Goal: Information Seeking & Learning: Understand process/instructions

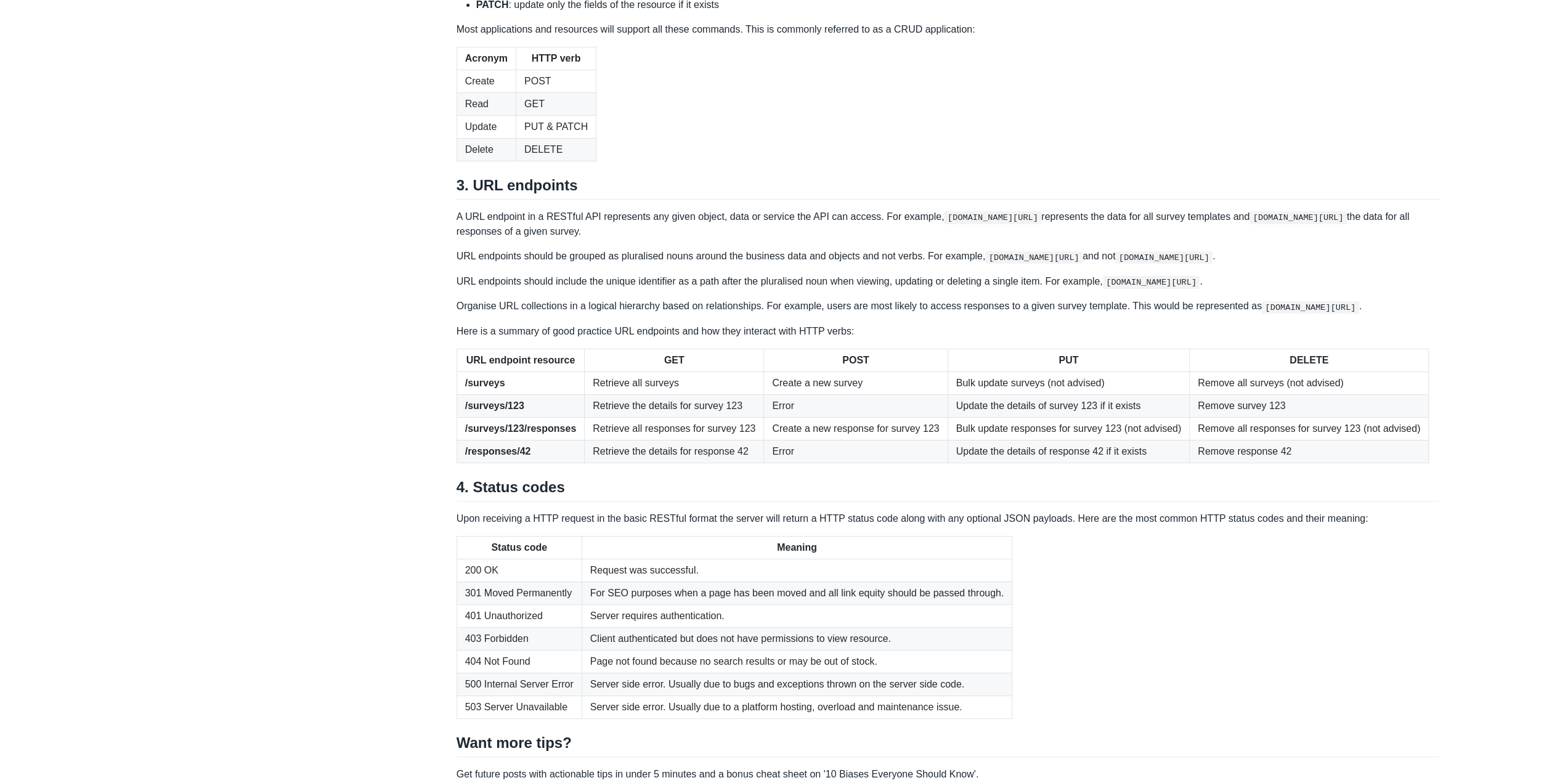
scroll to position [1368, 0]
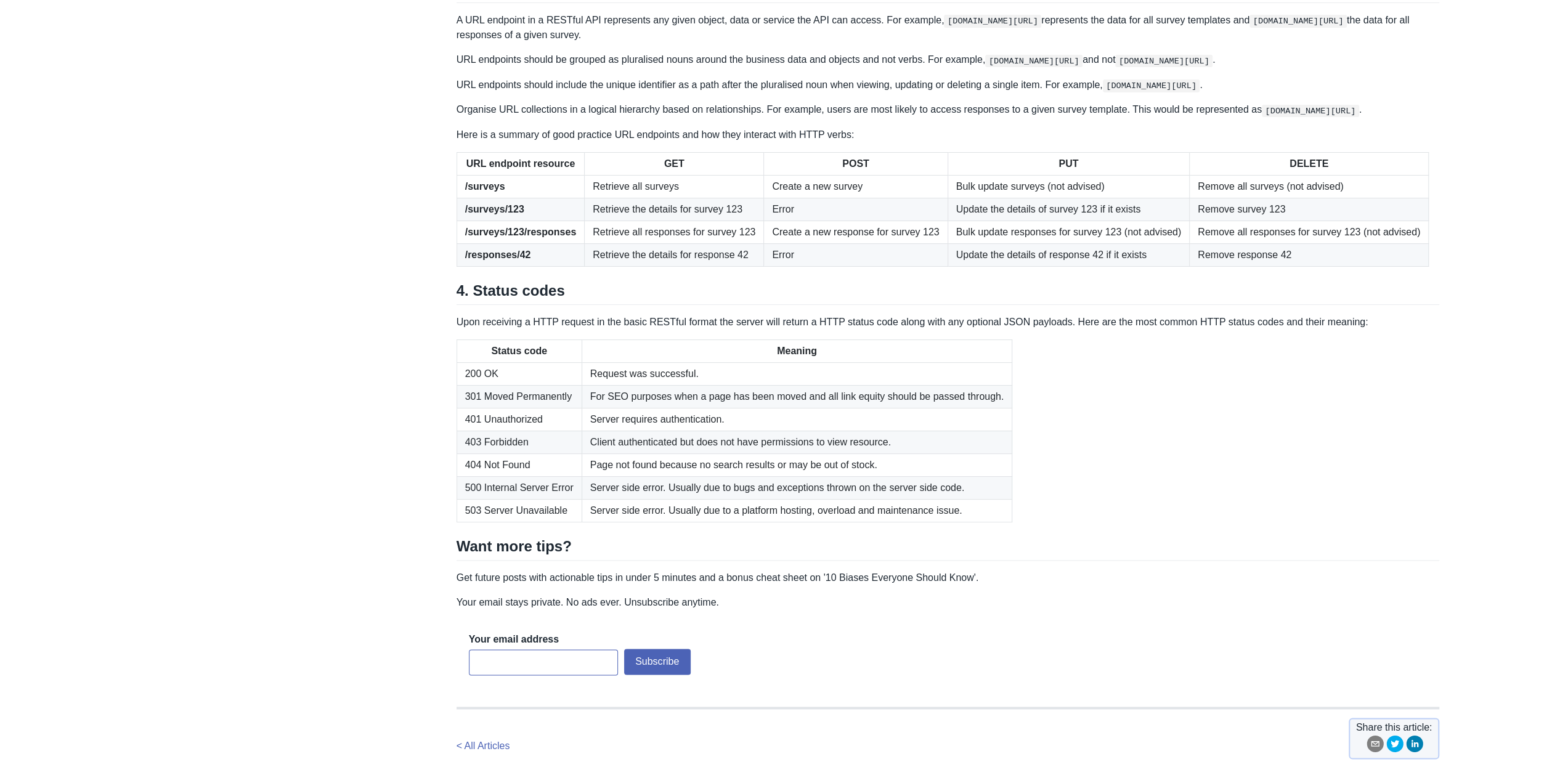
click at [478, 192] on strong "/surveys" at bounding box center [485, 186] width 40 height 11
drag, startPoint x: 878, startPoint y: 372, endPoint x: 754, endPoint y: 374, distance: 124.0
click at [764, 198] on td "Create a new survey" at bounding box center [855, 186] width 184 height 23
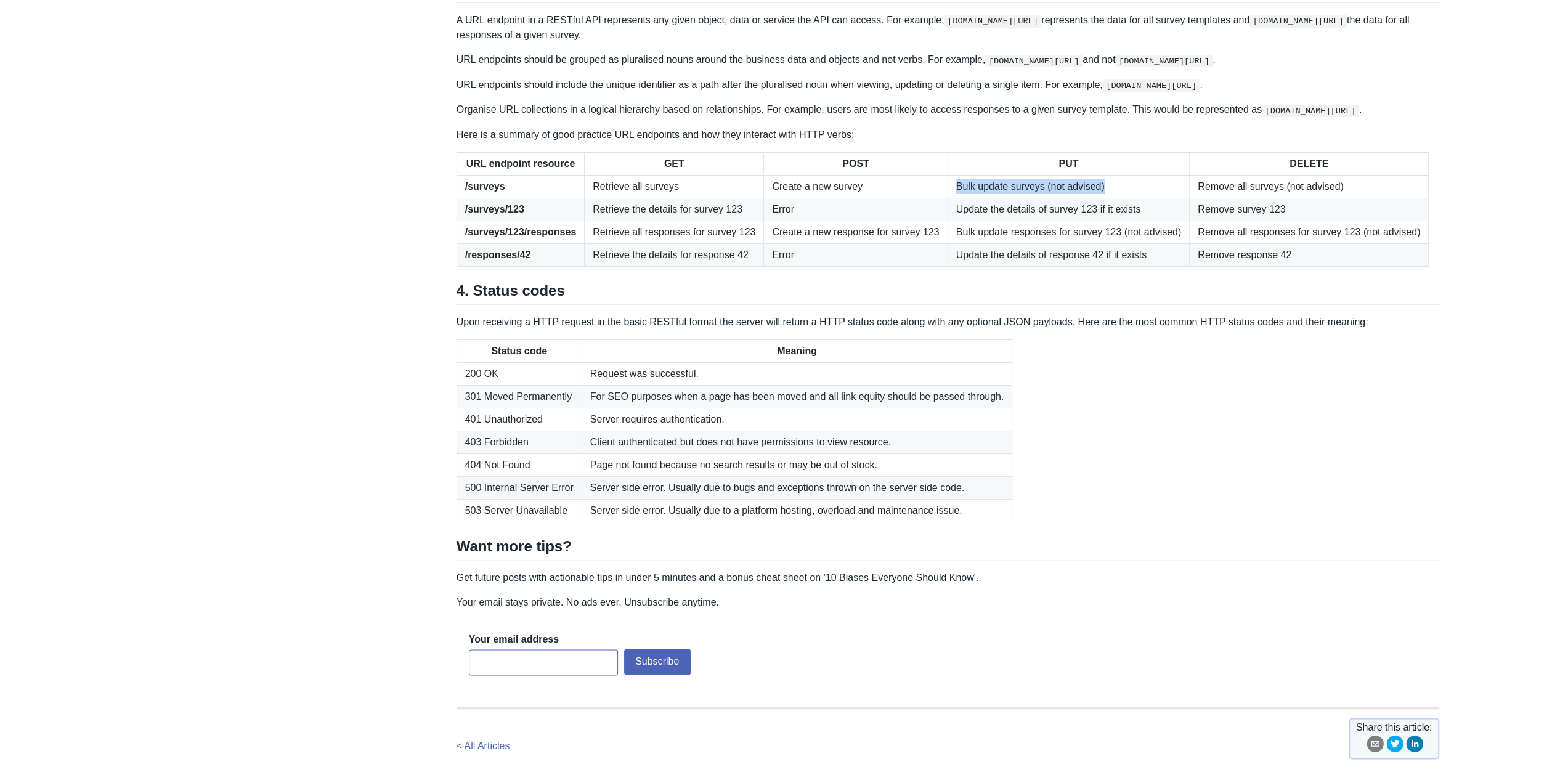
drag, startPoint x: 1018, startPoint y: 382, endPoint x: 935, endPoint y: 386, distance: 83.1
click at [948, 198] on td "Bulk update surveys (not advised)" at bounding box center [1068, 186] width 242 height 23
drag, startPoint x: 939, startPoint y: 378, endPoint x: 1115, endPoint y: 382, distance: 176.0
click at [1115, 198] on td "Bulk update surveys (not advised)" at bounding box center [1068, 186] width 242 height 23
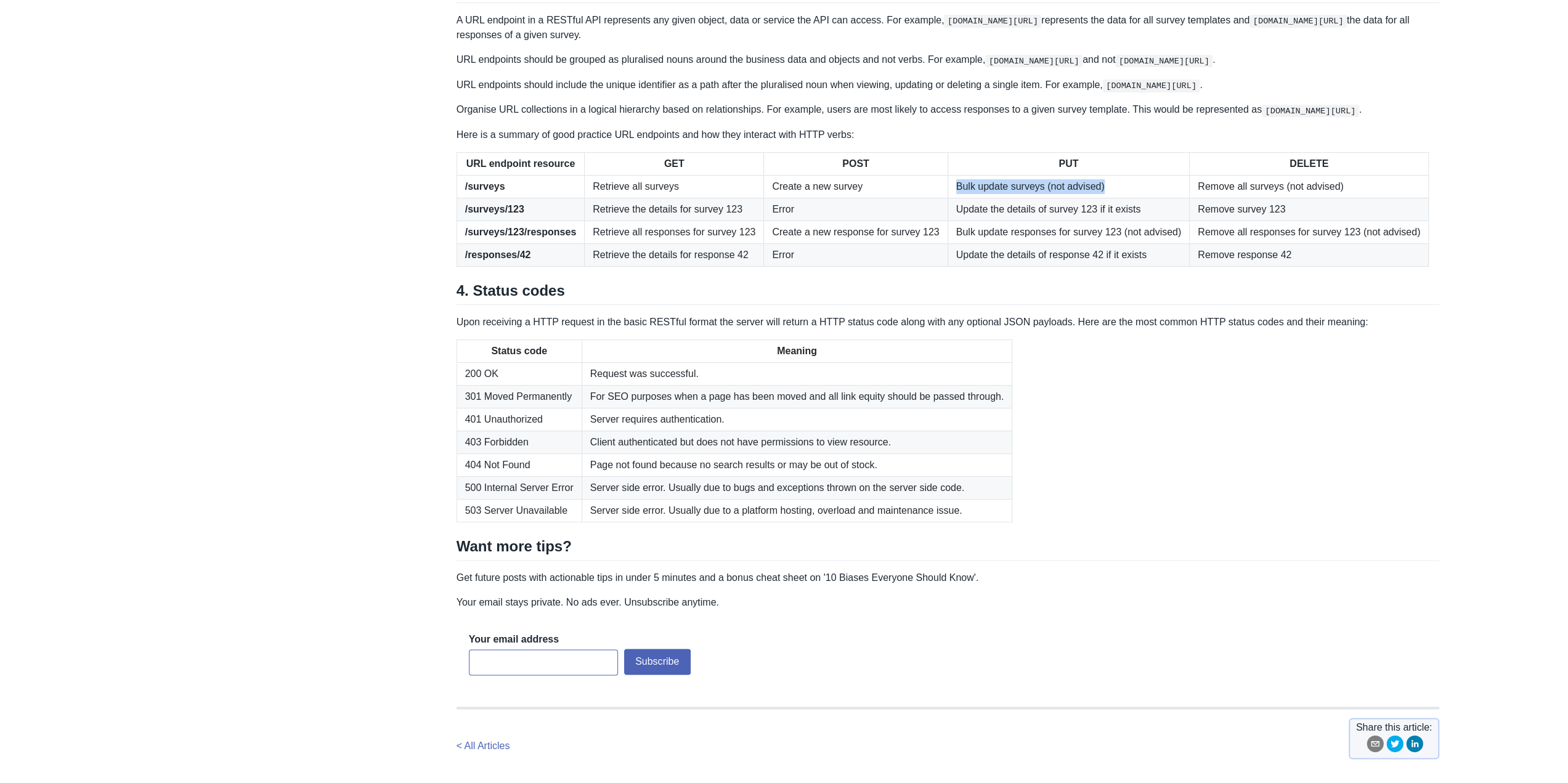
click at [1115, 198] on td "Bulk update surveys (not advised)" at bounding box center [1068, 186] width 242 height 23
drag, startPoint x: 1157, startPoint y: 378, endPoint x: 1359, endPoint y: 382, distance: 202.0
click at [1359, 198] on tr "/surveys Retrieve all surveys Create a new survey Bulk update surveys (not advi…" at bounding box center [943, 186] width 972 height 23
click at [1359, 198] on td "Remove all surveys (not advised)" at bounding box center [1310, 186] width 239 height 23
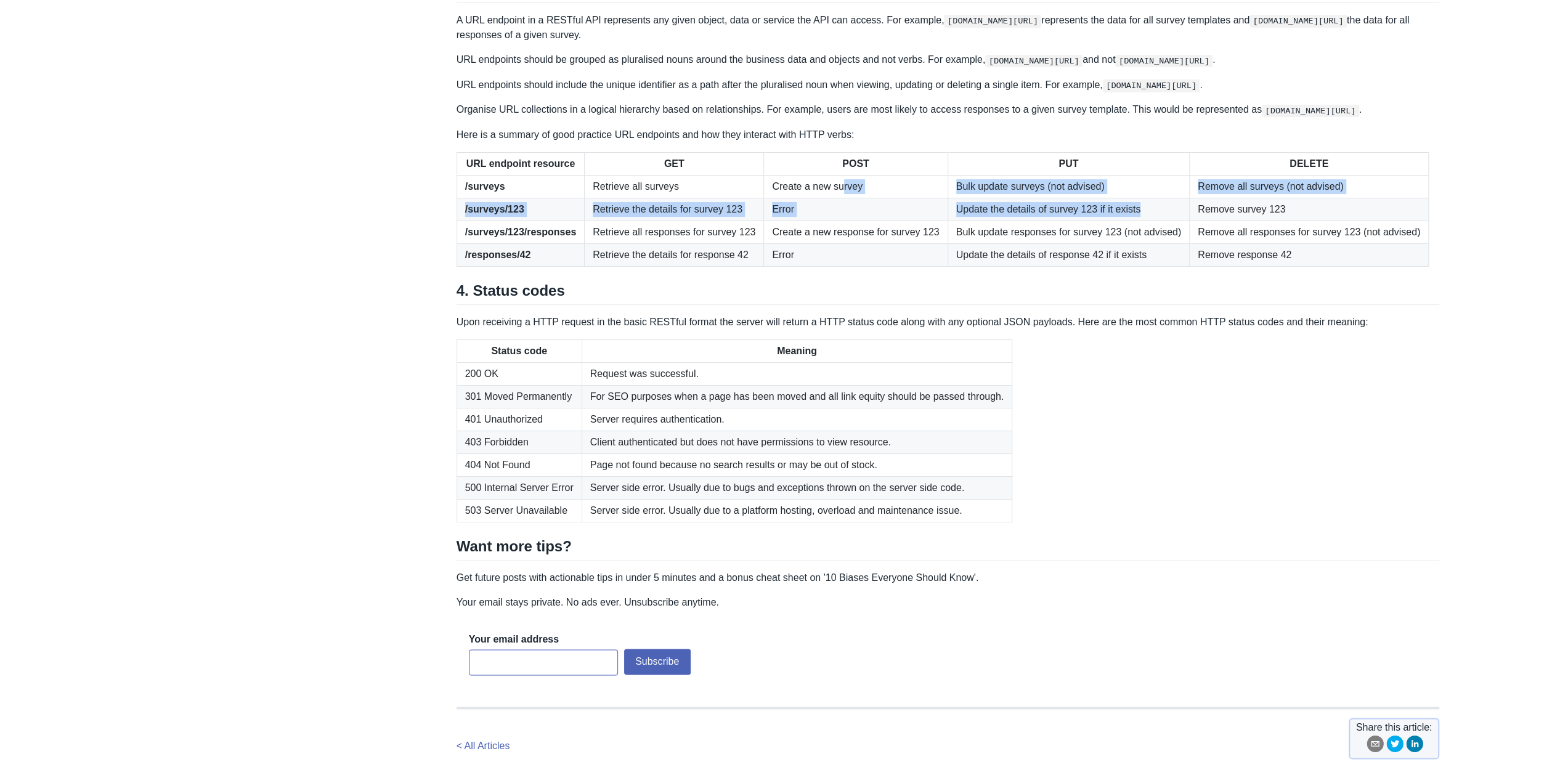
drag, startPoint x: 1075, startPoint y: 391, endPoint x: 829, endPoint y: 382, distance: 246.2
click at [829, 266] on tbody "/surveys Retrieve all surveys Create a new survey Bulk update surveys (not advi…" at bounding box center [943, 220] width 972 height 91
click at [829, 198] on td "Create a new survey" at bounding box center [855, 186] width 184 height 23
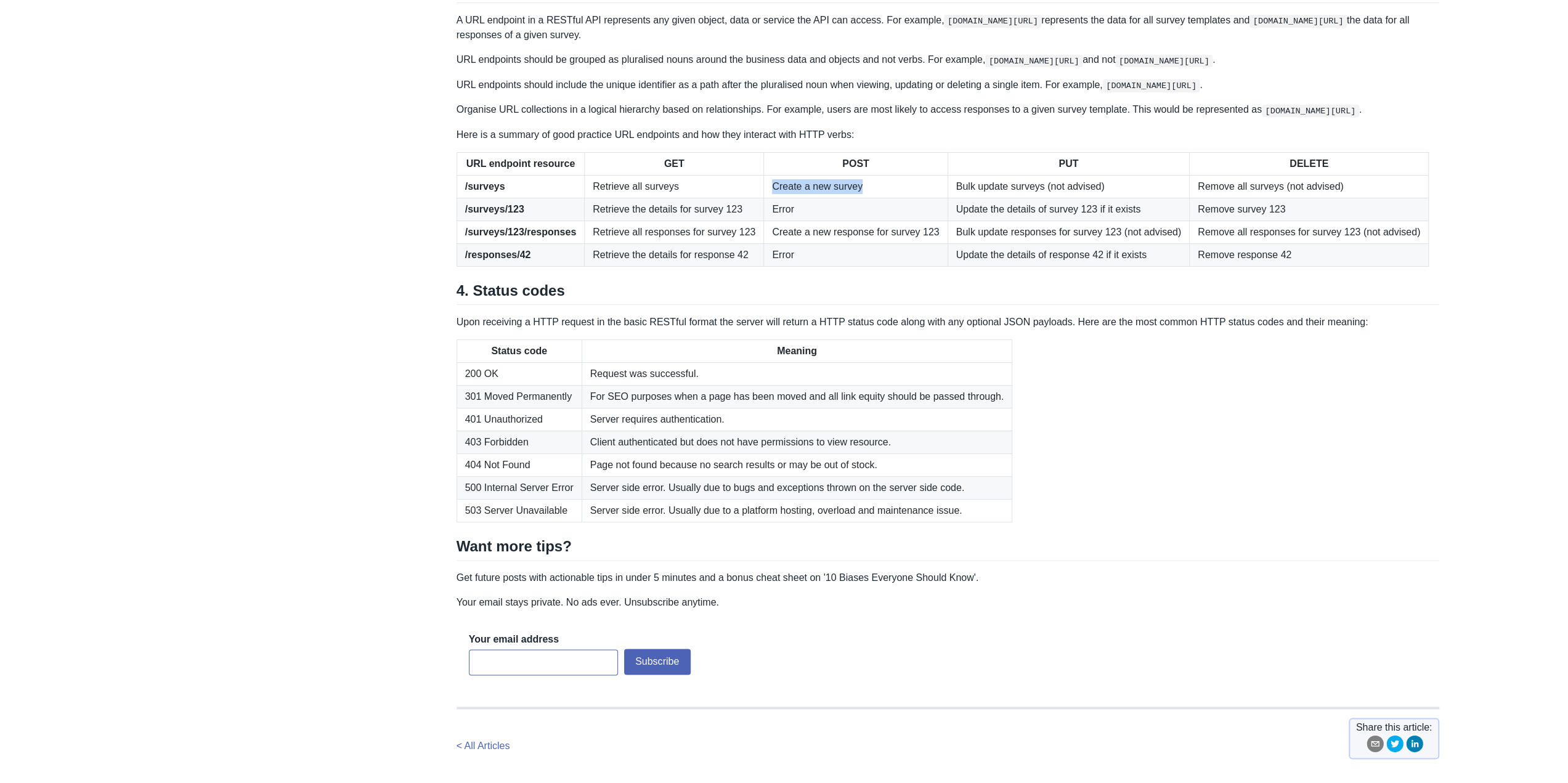
drag, startPoint x: 811, startPoint y: 379, endPoint x: 873, endPoint y: 380, distance: 62.0
click at [873, 198] on td "Create a new survey" at bounding box center [855, 186] width 184 height 23
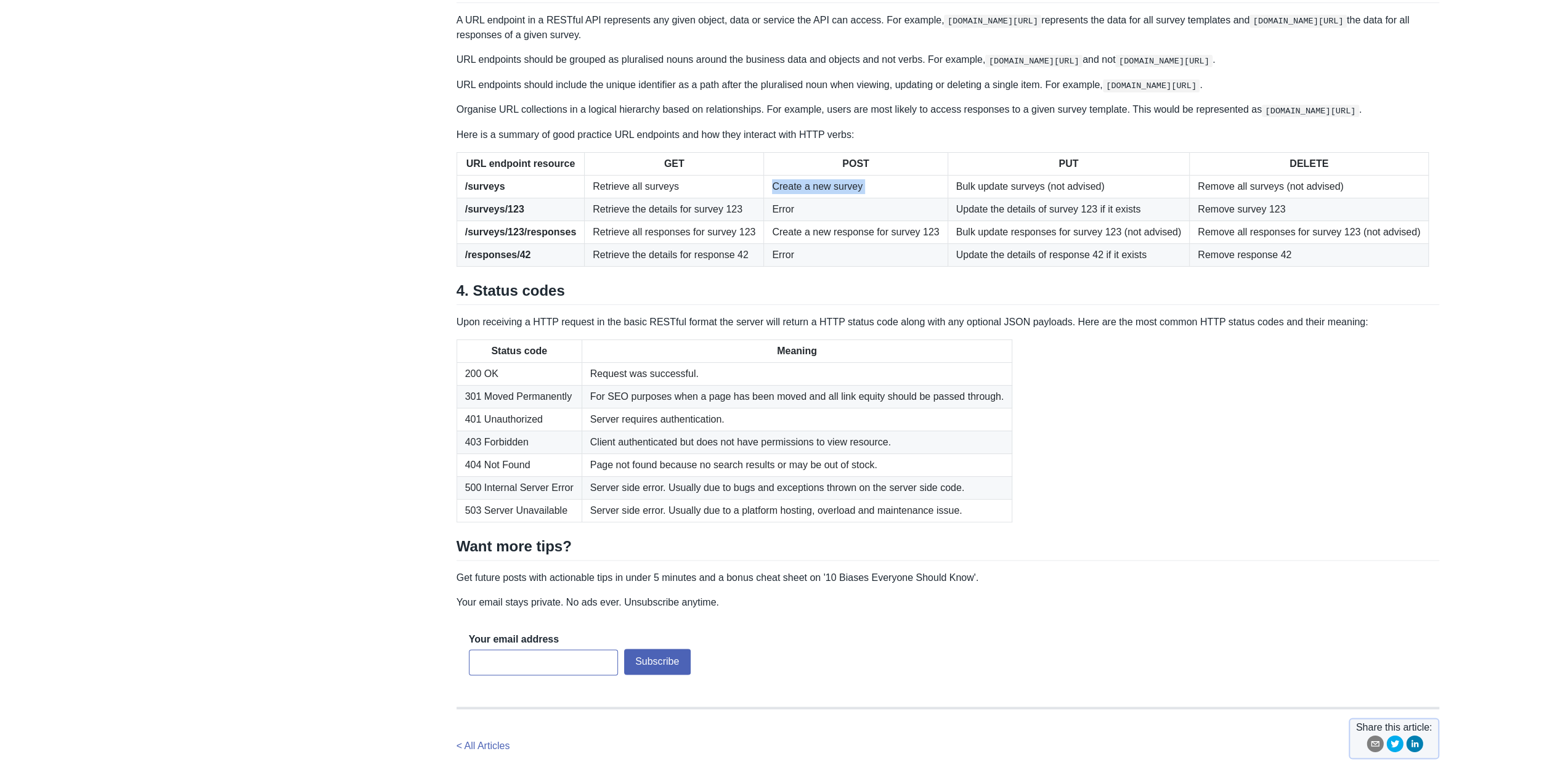
click at [863, 198] on td "Create a new survey" at bounding box center [855, 186] width 184 height 23
click at [1010, 198] on td "Bulk update surveys (not advised)" at bounding box center [1068, 186] width 242 height 23
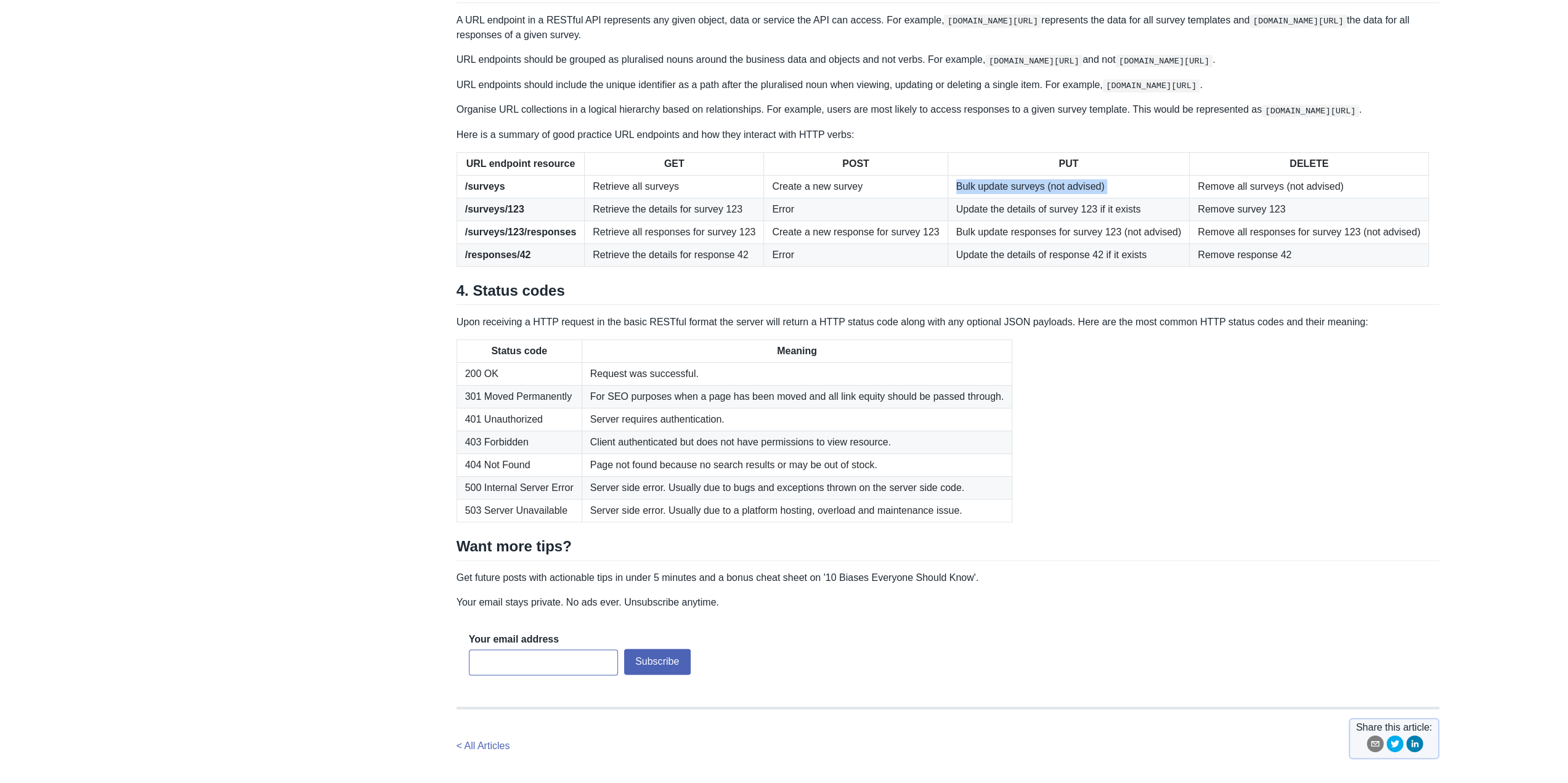
click at [1010, 198] on td "Bulk update surveys (not advised)" at bounding box center [1068, 186] width 242 height 23
click at [1101, 198] on td "Bulk update surveys (not advised)" at bounding box center [1068, 186] width 242 height 23
drag, startPoint x: 1122, startPoint y: 375, endPoint x: 924, endPoint y: 378, distance: 198.0
click at [924, 198] on tr "/surveys Retrieve all surveys Create a new survey Bulk update surveys (not advi…" at bounding box center [943, 186] width 972 height 23
click at [924, 198] on td "Create a new survey" at bounding box center [855, 186] width 184 height 23
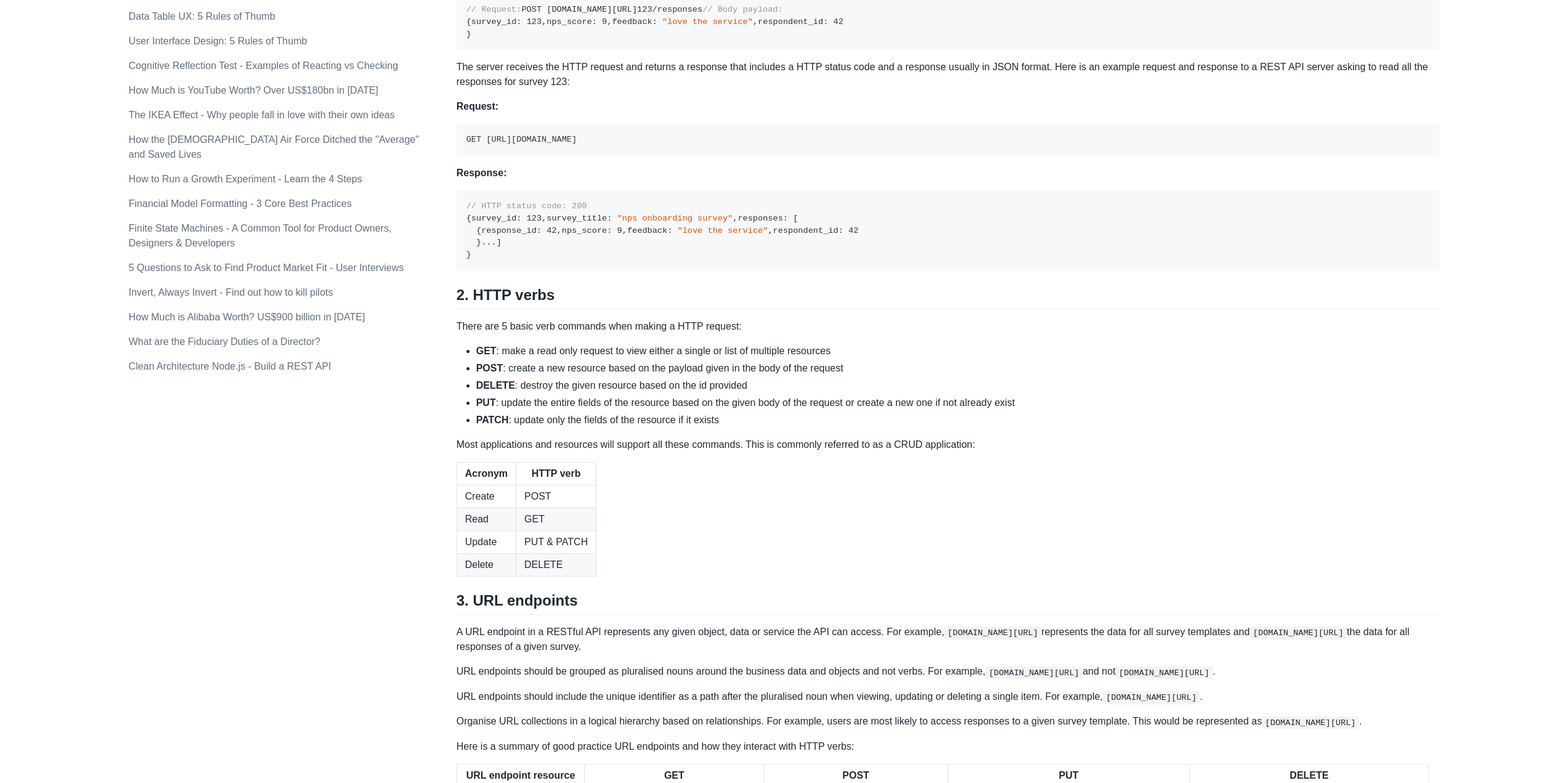
scroll to position [875, 0]
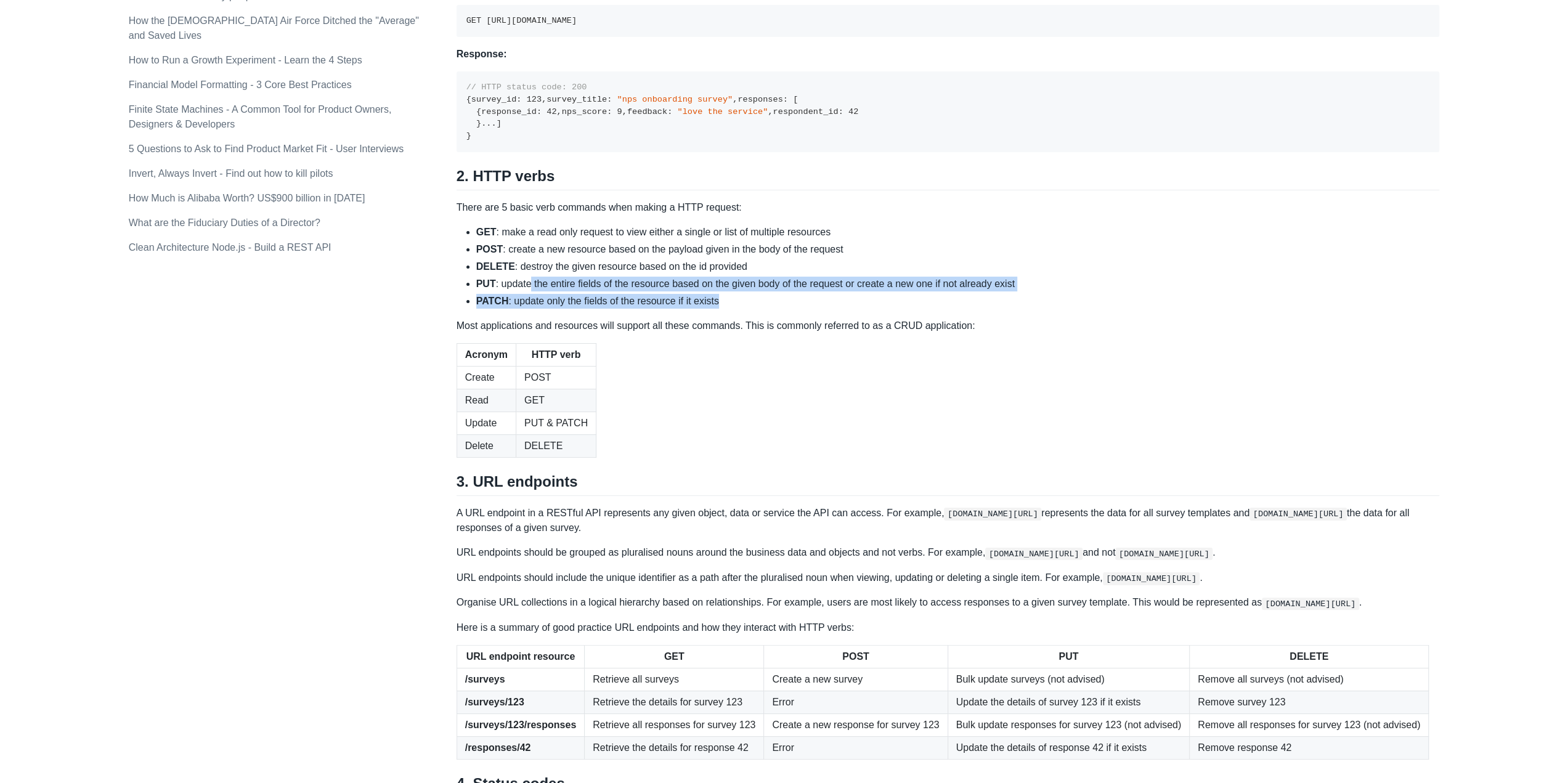
drag, startPoint x: 530, startPoint y: 478, endPoint x: 996, endPoint y: 493, distance: 466.2
click at [976, 308] on ul "GET : make a read only request to view either a single or list of multiple reso…" at bounding box center [948, 266] width 984 height 83
click at [996, 308] on li "PATCH : update only the fields of the resource if it exists" at bounding box center [958, 301] width 964 height 15
drag, startPoint x: 702, startPoint y: 477, endPoint x: 1004, endPoint y: 482, distance: 302.0
click at [993, 291] on li "PUT : update the entire fields of the resource based on the given body of the r…" at bounding box center [958, 284] width 964 height 15
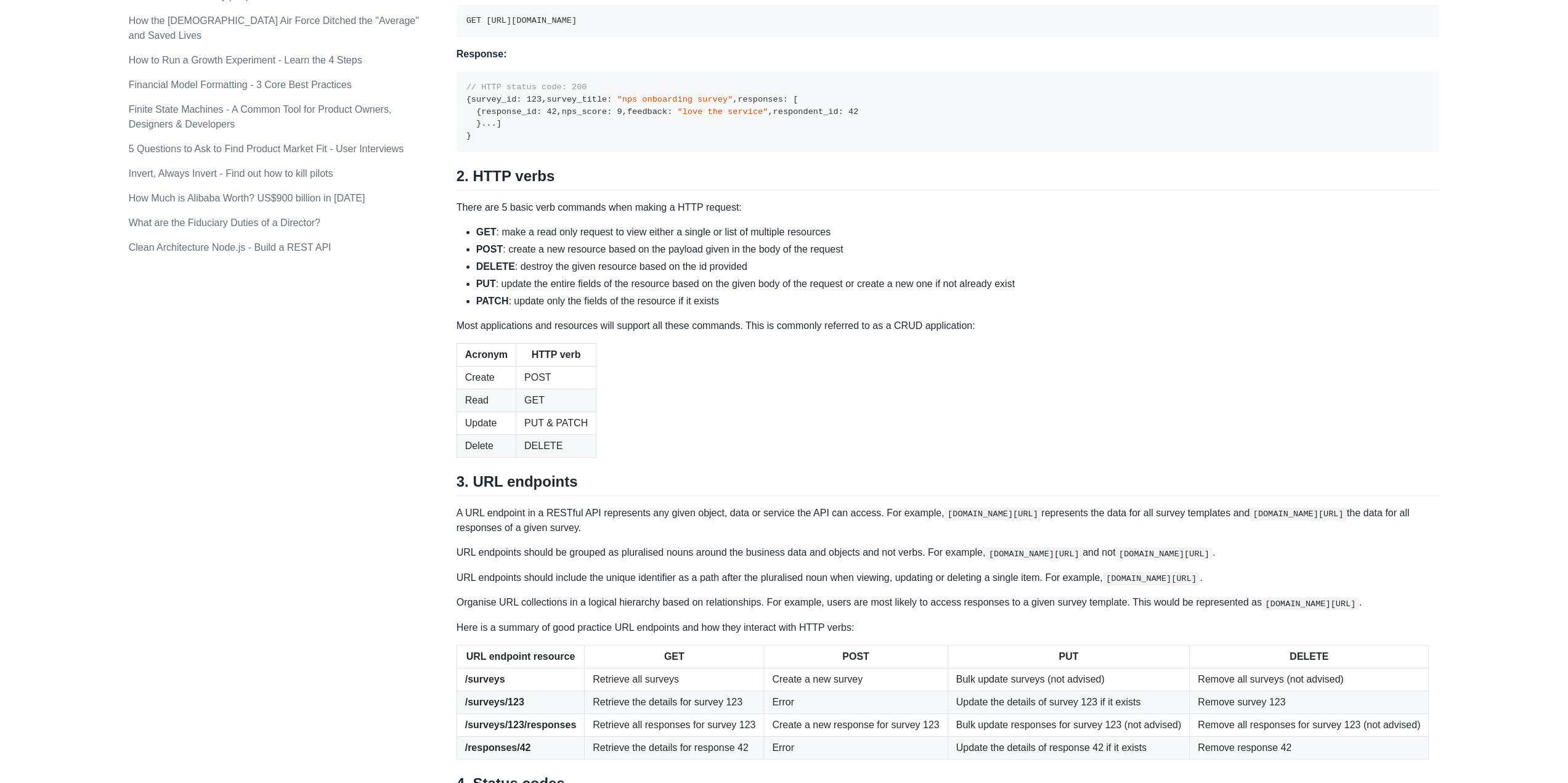
click at [1004, 291] on li "PUT : update the entire fields of the resource based on the given body of the r…" at bounding box center [958, 284] width 964 height 15
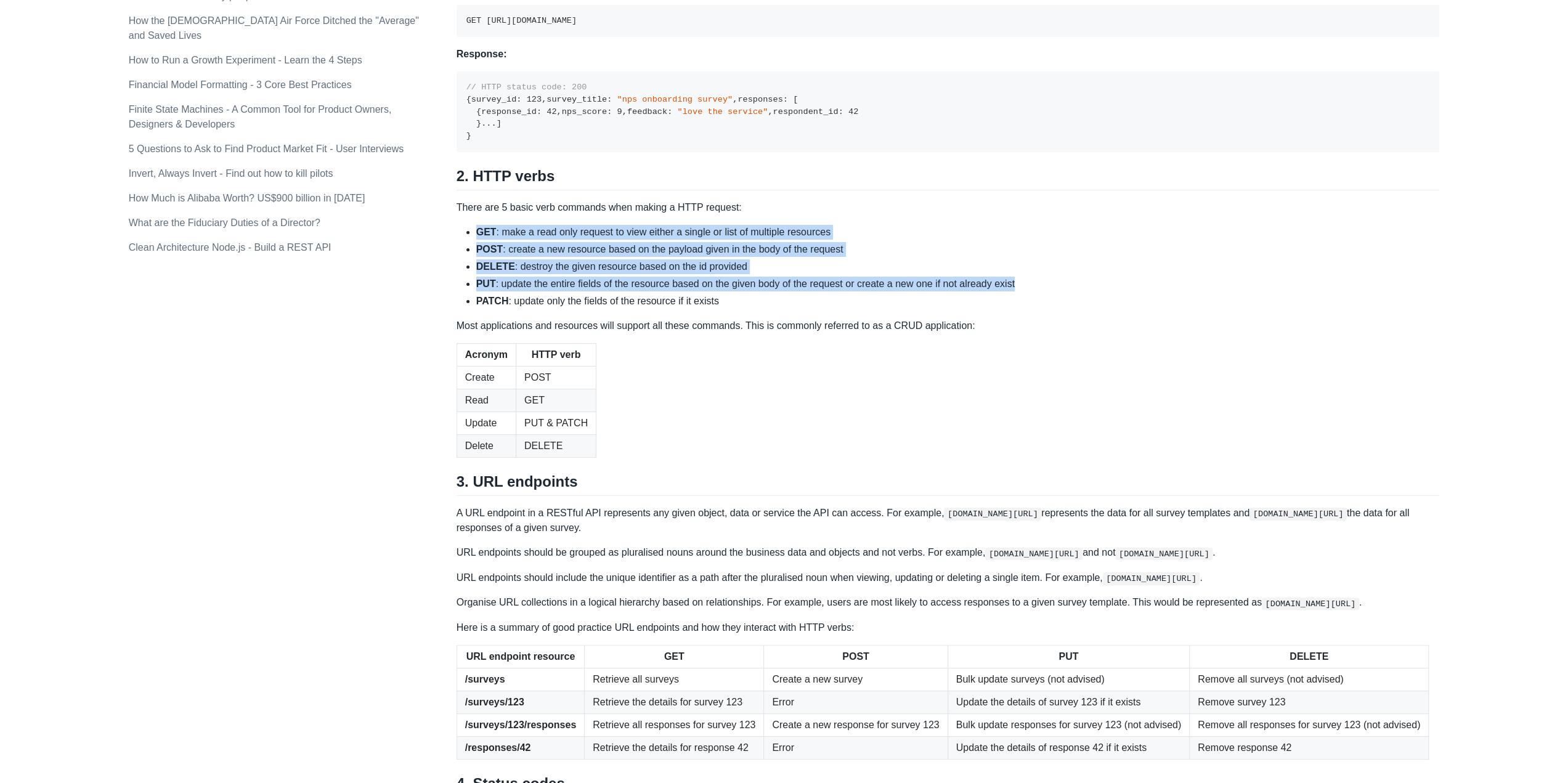
drag, startPoint x: 1072, startPoint y: 481, endPoint x: 319, endPoint y: 439, distance: 754.2
click at [333, 435] on div "Topics product (28) finance (28) management (23) engineering (14) marketing (10…" at bounding box center [785, 227] width 1312 height 2057
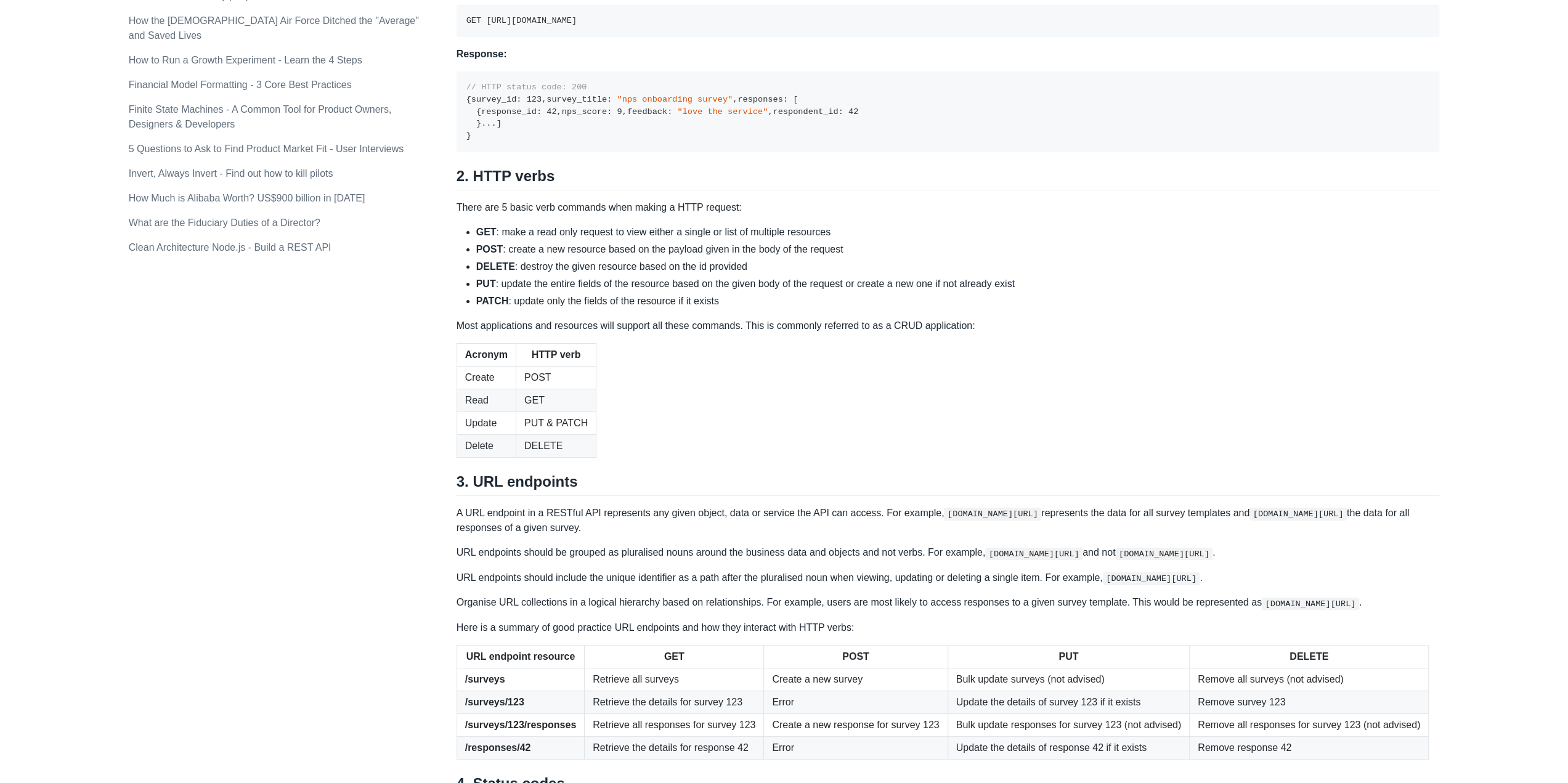
click at [479, 306] on strong "PATCH" at bounding box center [492, 301] width 33 height 11
drag, startPoint x: 508, startPoint y: 446, endPoint x: 912, endPoint y: 454, distance: 404.1
click at [912, 308] on ul "GET : make a read only request to view either a single or list of multiple reso…" at bounding box center [948, 266] width 984 height 83
click at [912, 274] on li "DELETE : destroy the given resource based on the id provided" at bounding box center [958, 266] width 964 height 15
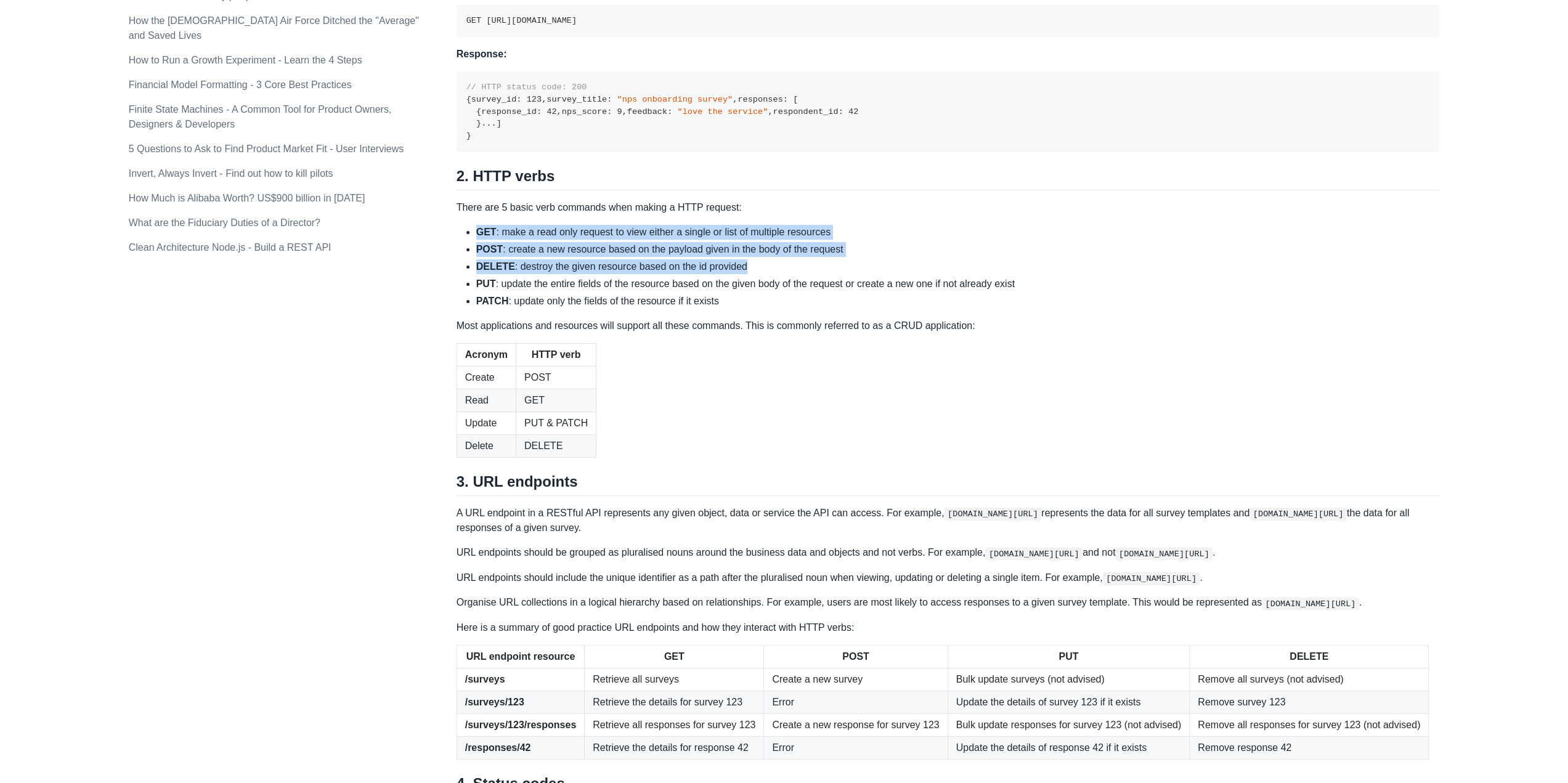
drag, startPoint x: 912, startPoint y: 454, endPoint x: 388, endPoint y: 429, distance: 524.6
click at [407, 430] on div "Topics product (28) finance (28) management (23) engineering (14) marketing (10…" at bounding box center [785, 227] width 1312 height 2057
